Goal: Transaction & Acquisition: Download file/media

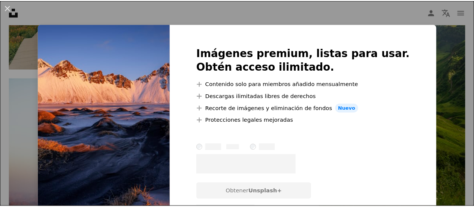
scroll to position [787, 0]
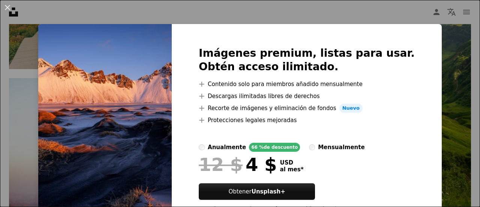
click at [355, 26] on div "Imágenes premium, listas para usar. Obtén acceso ilimitado. A plus sign Conteni…" at bounding box center [307, 132] width 270 height 216
click at [350, 15] on div "An X shape Imágenes premium, listas para usar. Obtén acceso ilimitado. A plus s…" at bounding box center [240, 103] width 480 height 207
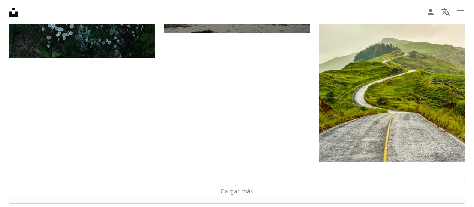
scroll to position [1349, 0]
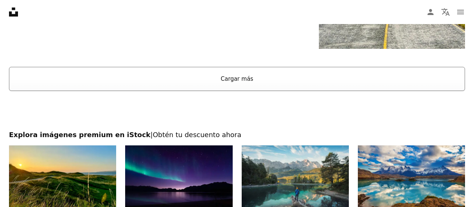
click at [218, 78] on button "Cargar más" at bounding box center [237, 79] width 456 height 24
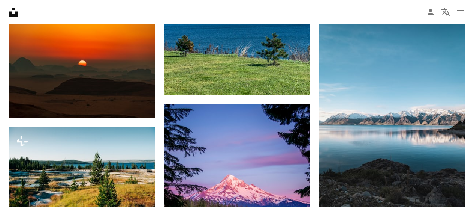
scroll to position [3823, 0]
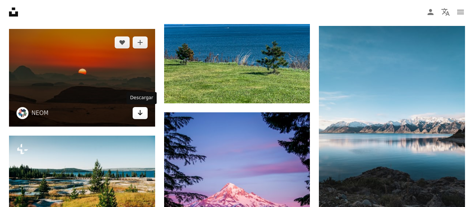
click at [138, 114] on icon "Arrow pointing down" at bounding box center [140, 112] width 6 height 9
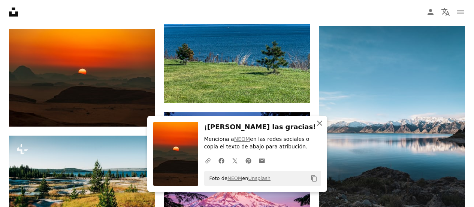
click at [318, 123] on icon "An X shape" at bounding box center [319, 122] width 9 height 9
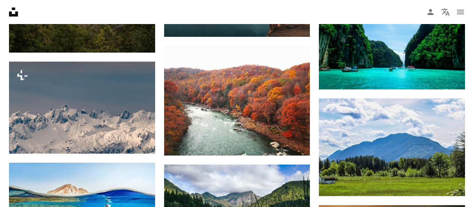
scroll to position [6296, 0]
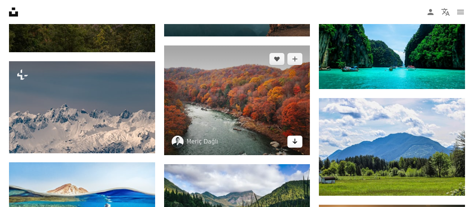
click at [296, 139] on icon "Arrow pointing down" at bounding box center [295, 140] width 6 height 9
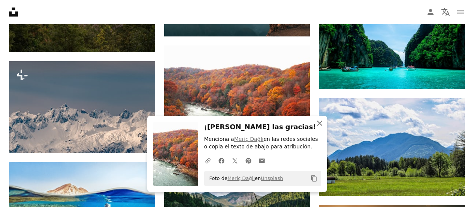
click at [320, 121] on icon "An X shape" at bounding box center [319, 122] width 9 height 9
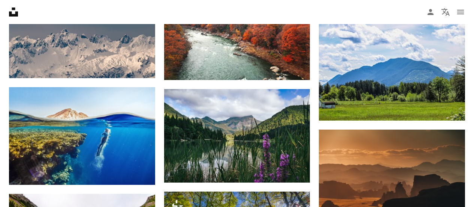
scroll to position [6446, 0]
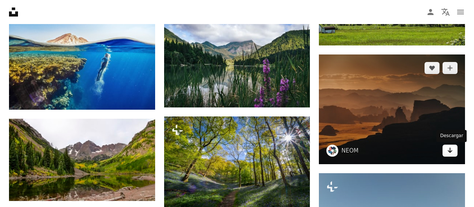
click at [448, 151] on icon "Arrow pointing down" at bounding box center [450, 149] width 6 height 9
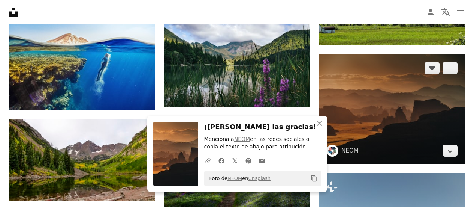
scroll to position [6484, 0]
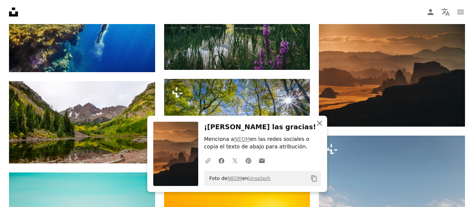
click at [321, 124] on icon "button" at bounding box center [319, 122] width 5 height 5
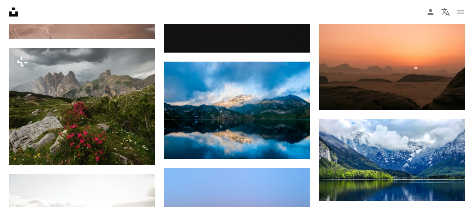
scroll to position [6933, 0]
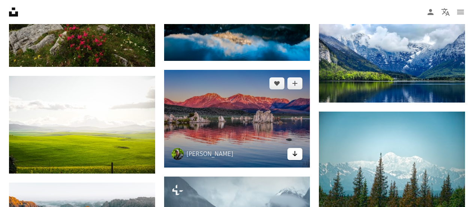
click at [299, 154] on link "Arrow pointing down" at bounding box center [294, 154] width 15 height 12
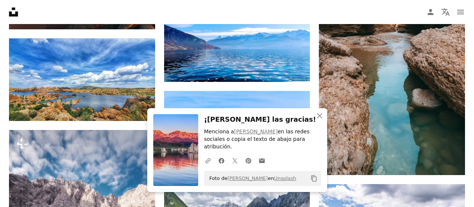
scroll to position [7015, 0]
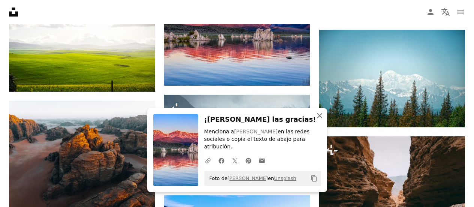
click at [322, 120] on icon "An X shape" at bounding box center [319, 115] width 9 height 9
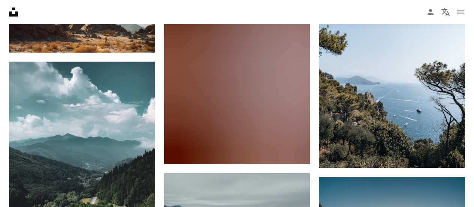
scroll to position [10800, 0]
